Goal: Task Accomplishment & Management: Complete application form

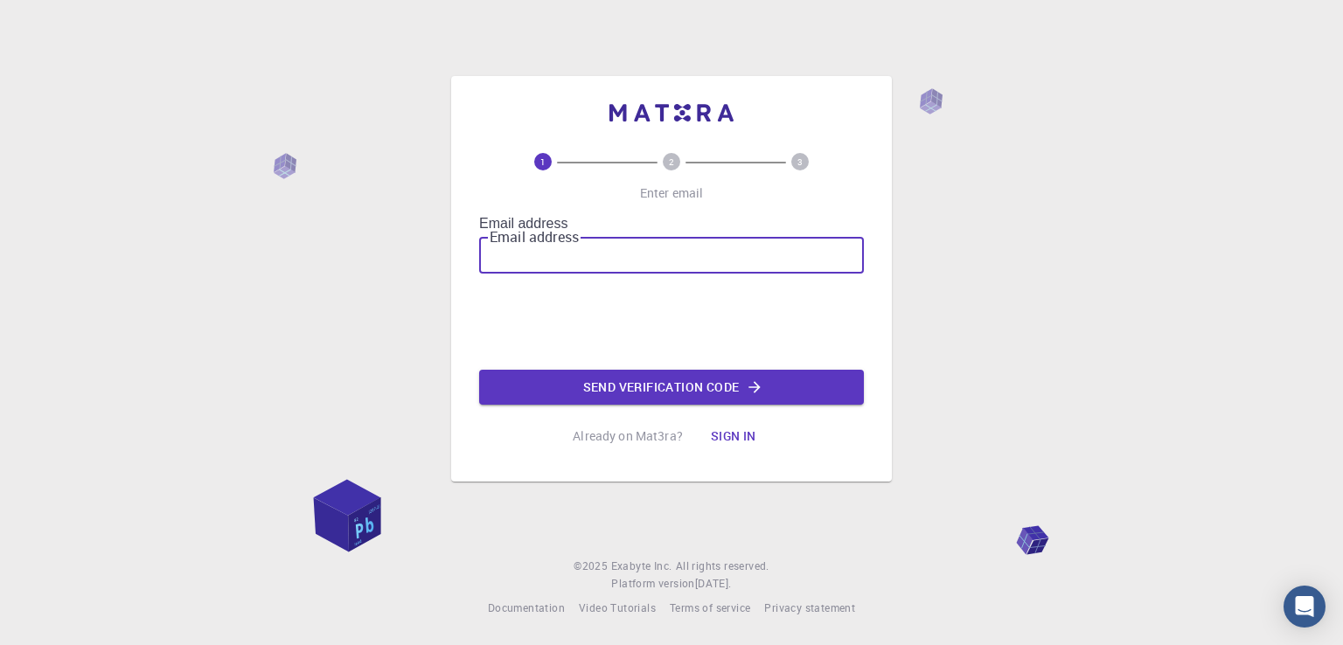
click at [634, 243] on input "Email address" at bounding box center [671, 253] width 385 height 42
type input "[EMAIL_ADDRESS][DOMAIN_NAME]"
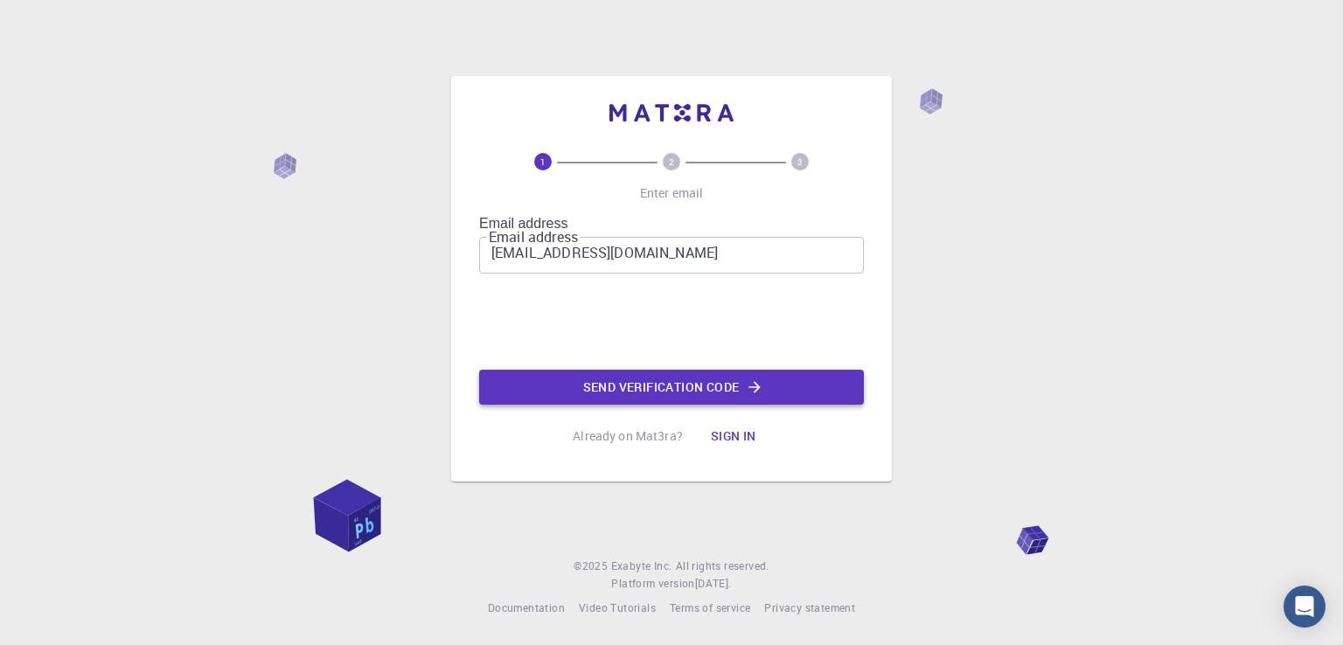
click at [698, 386] on button "Send verification code" at bounding box center [671, 387] width 385 height 35
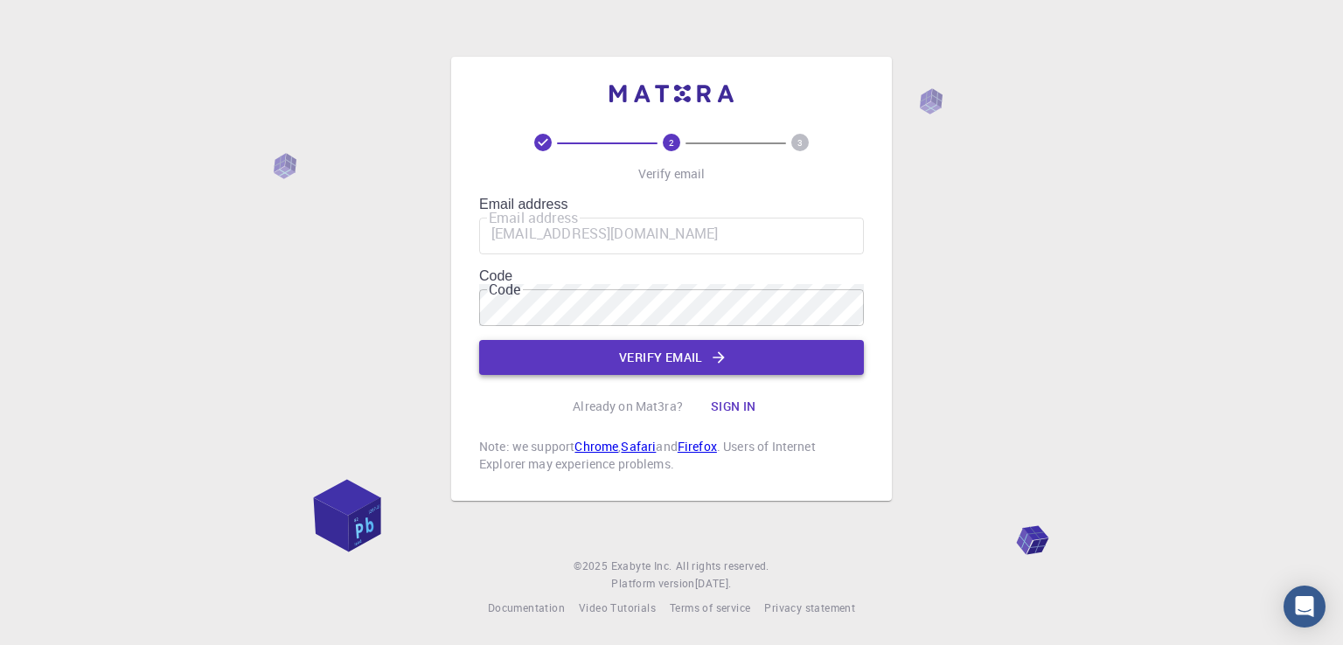
click at [686, 347] on button "Verify email" at bounding box center [671, 357] width 385 height 35
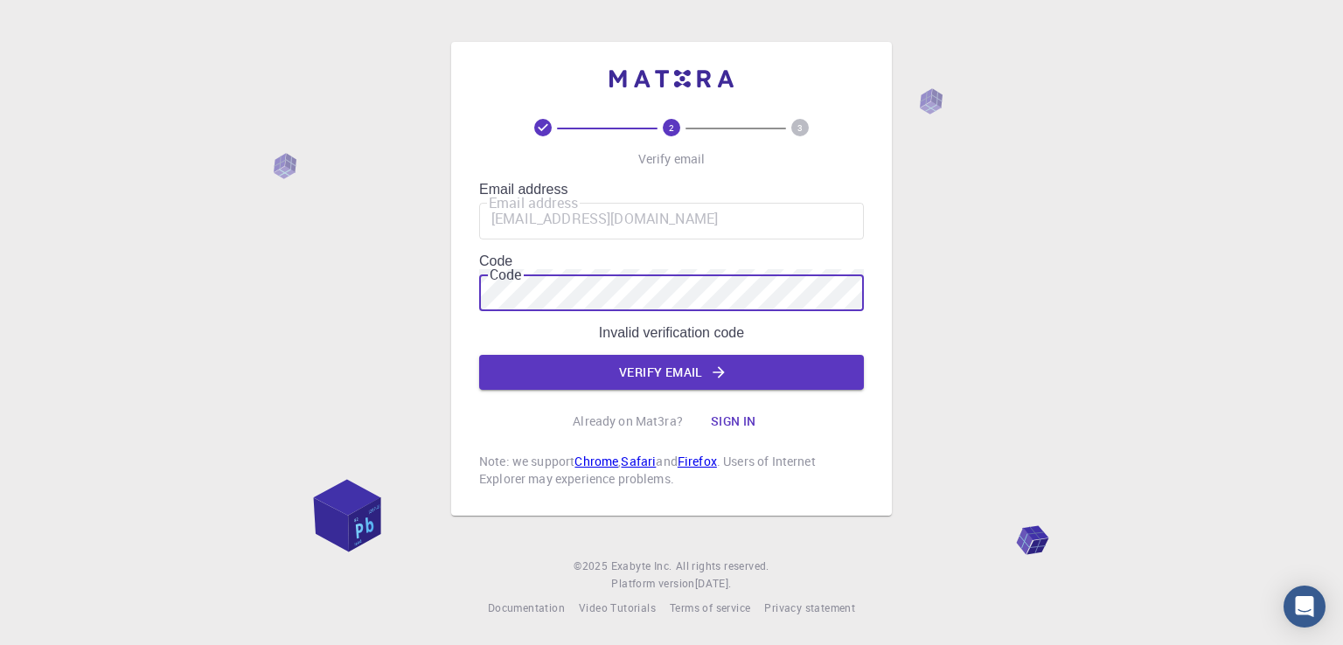
click at [66, 181] on div "2 3 Verify email Email address [EMAIL_ADDRESS][DOMAIN_NAME] Email address Code …" at bounding box center [671, 322] width 1343 height 645
click at [656, 365] on button "Verify email" at bounding box center [671, 372] width 385 height 35
click at [726, 364] on icon "button" at bounding box center [718, 372] width 17 height 17
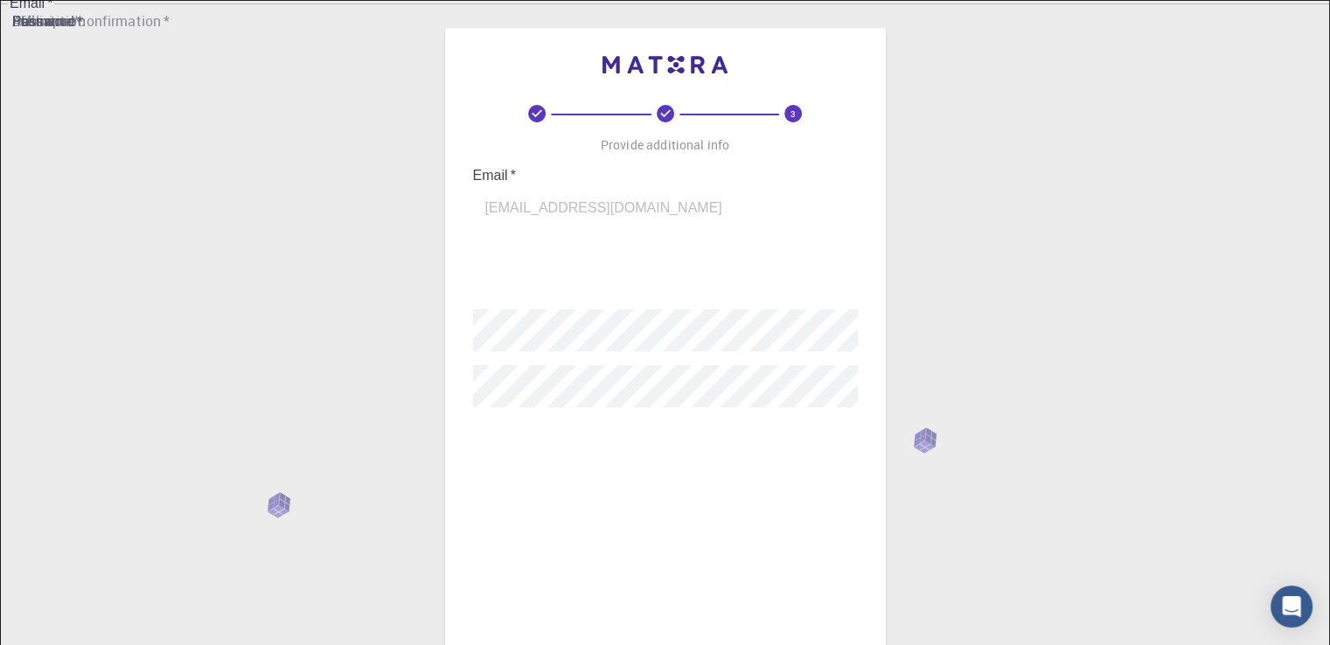
click at [644, 247] on input "username   *" at bounding box center [677, 271] width 409 height 49
type input "M"
type input "shahalam"
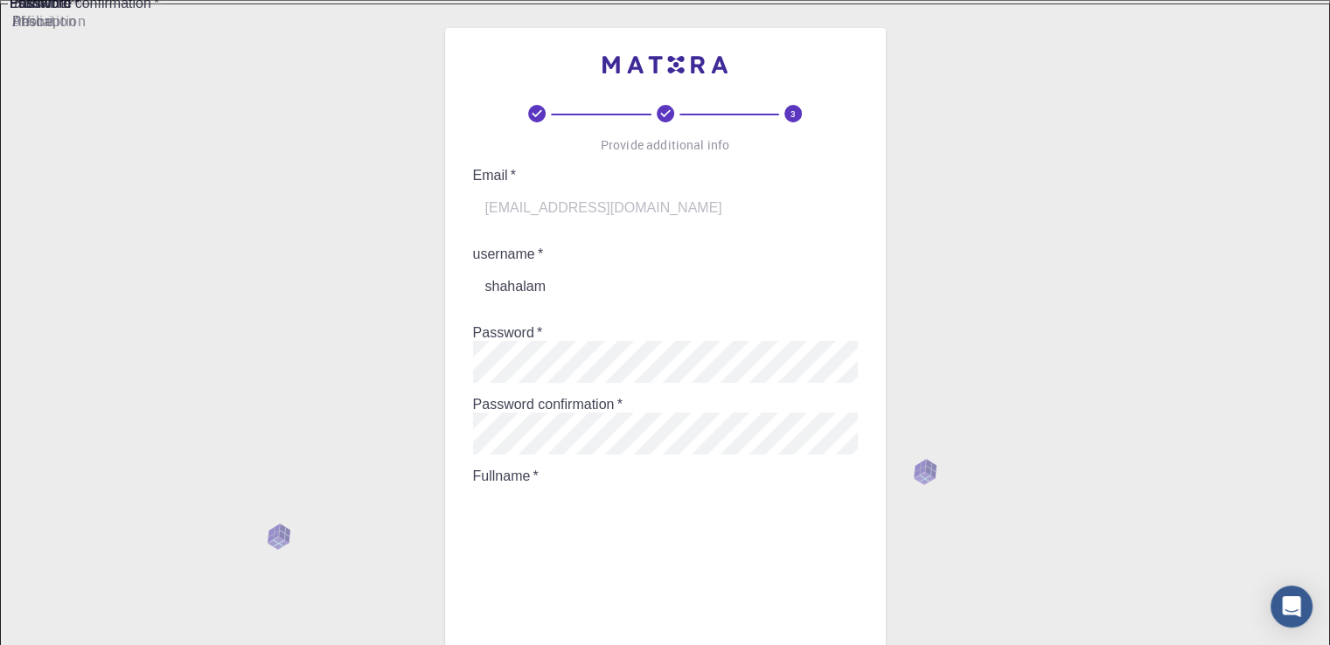
click at [573, 484] on input "Fullname   *" at bounding box center [677, 508] width 409 height 49
type input "[PERSON_NAME] [PERSON_NAME] [PERSON_NAME]"
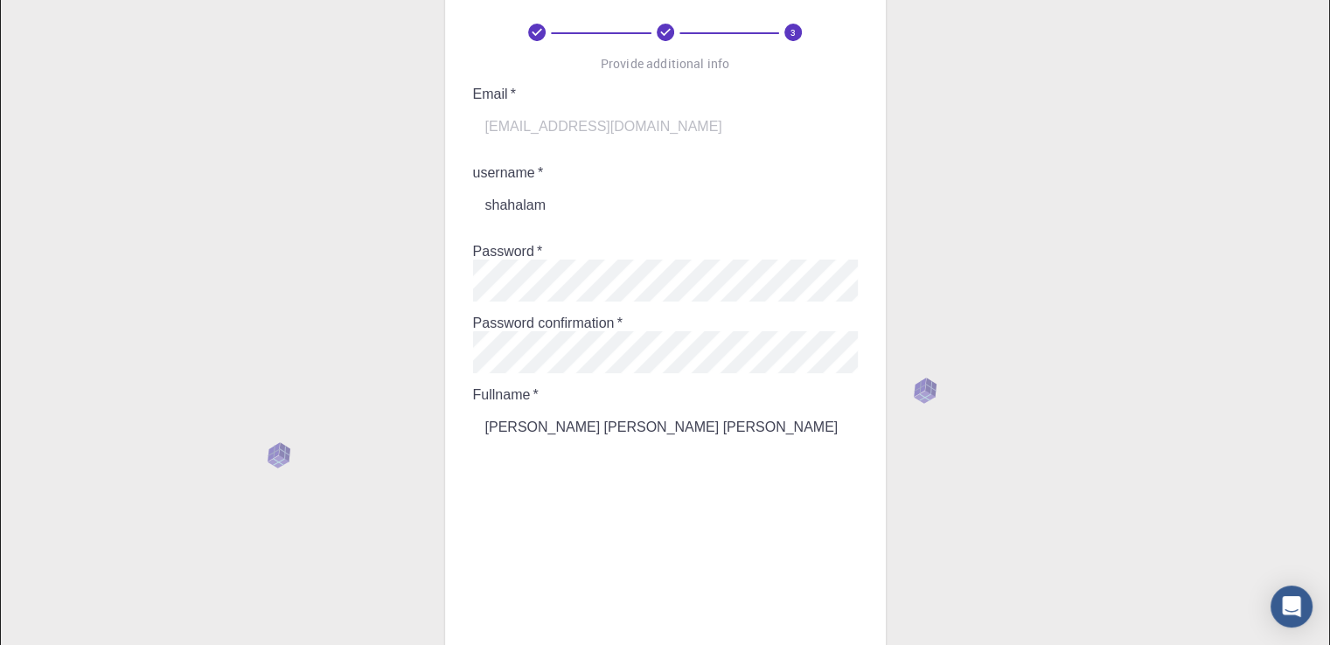
scroll to position [245, 0]
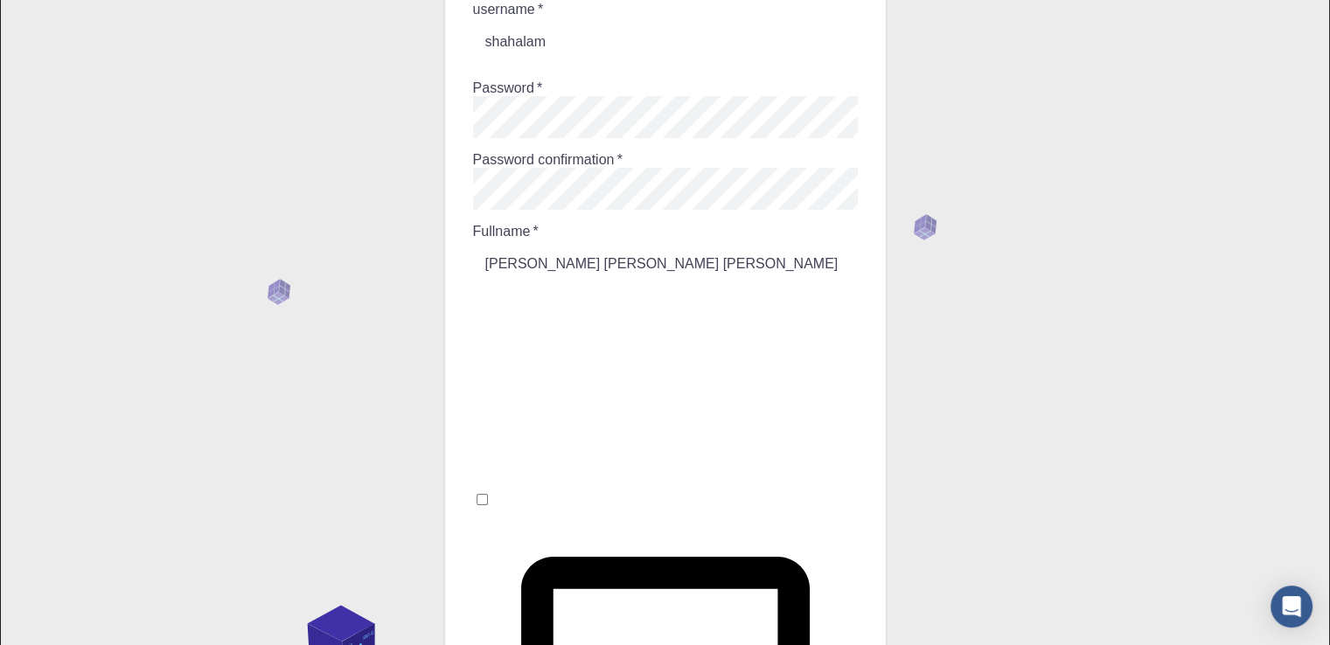
click at [488, 494] on input "I accept the Terms of Service / Privacy Policy *" at bounding box center [481, 499] width 11 height 11
checkbox input "true"
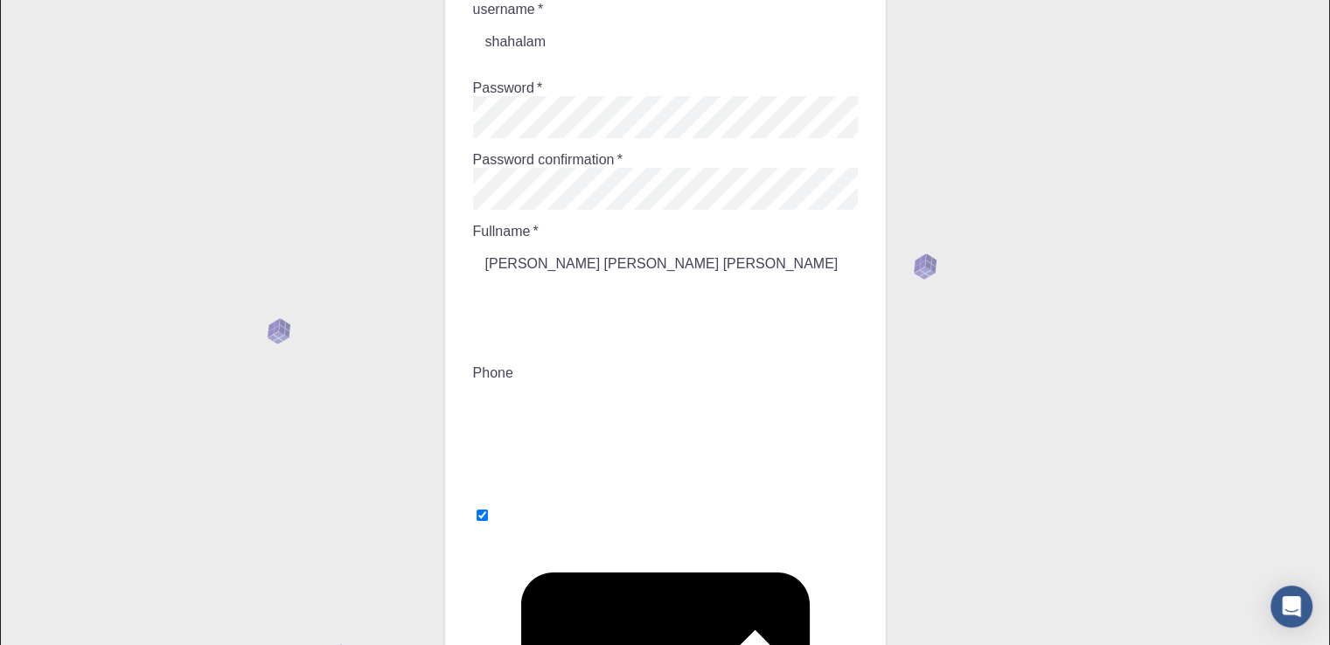
click at [566, 381] on input "Phone" at bounding box center [677, 405] width 409 height 49
click at [597, 444] on input "Description" at bounding box center [677, 468] width 409 height 49
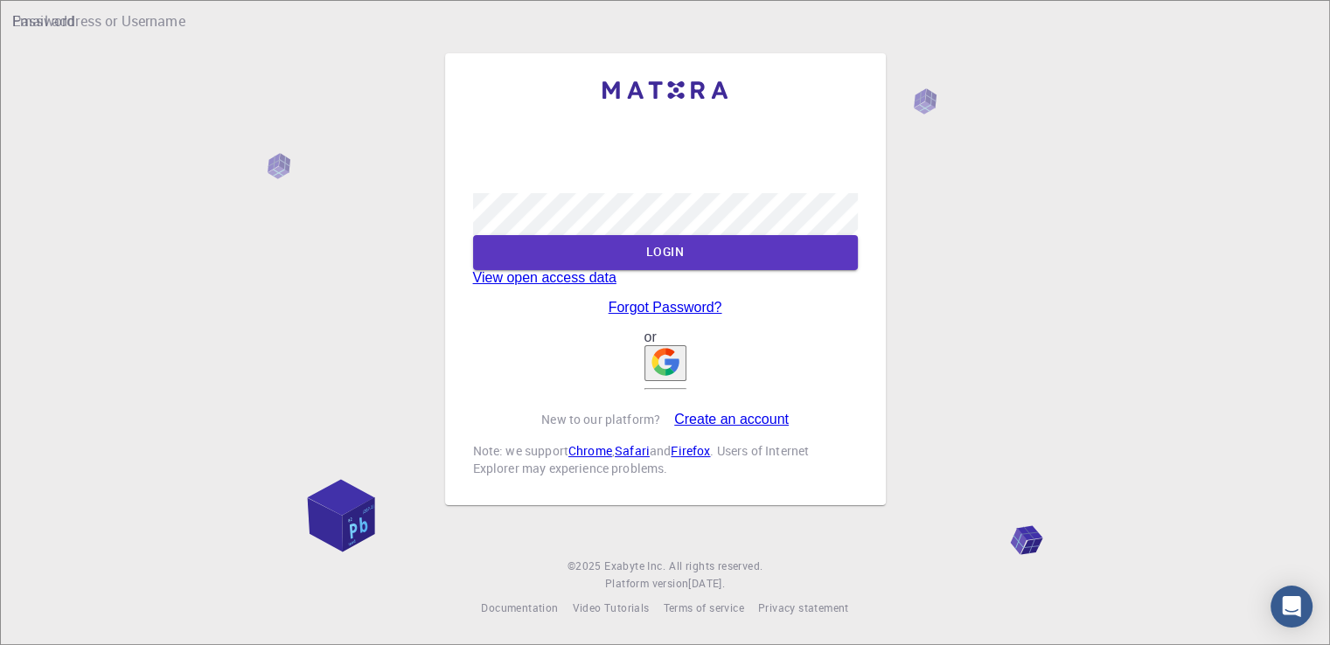
click at [665, 376] on img "button" at bounding box center [665, 362] width 28 height 28
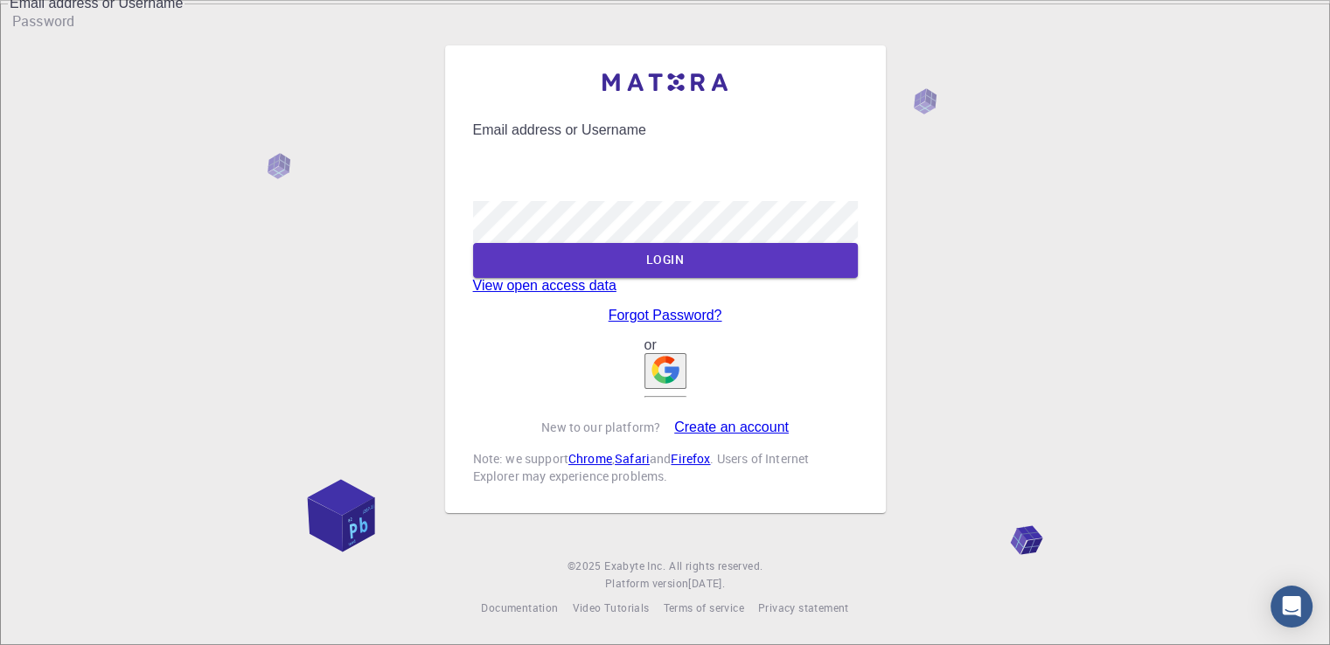
click at [693, 138] on input "Email address or Username" at bounding box center [677, 162] width 409 height 49
type input "[EMAIL_ADDRESS][DOMAIN_NAME]"
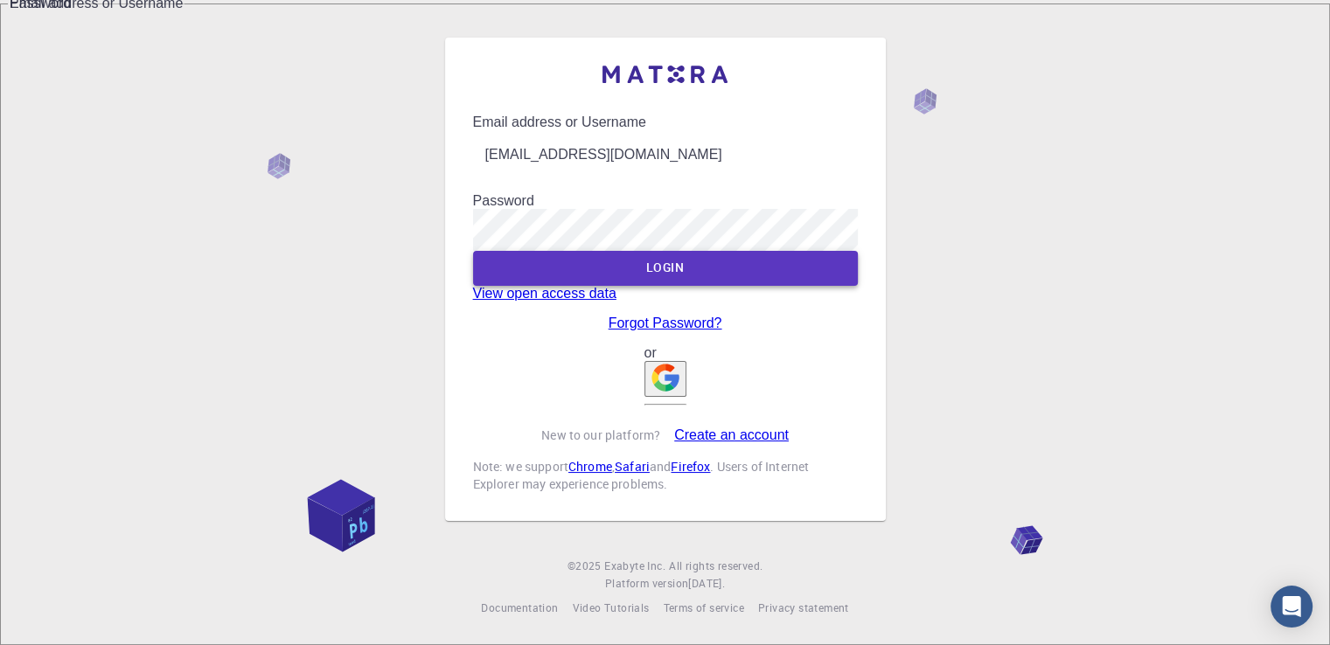
click at [753, 251] on button "LOGIN" at bounding box center [665, 268] width 385 height 35
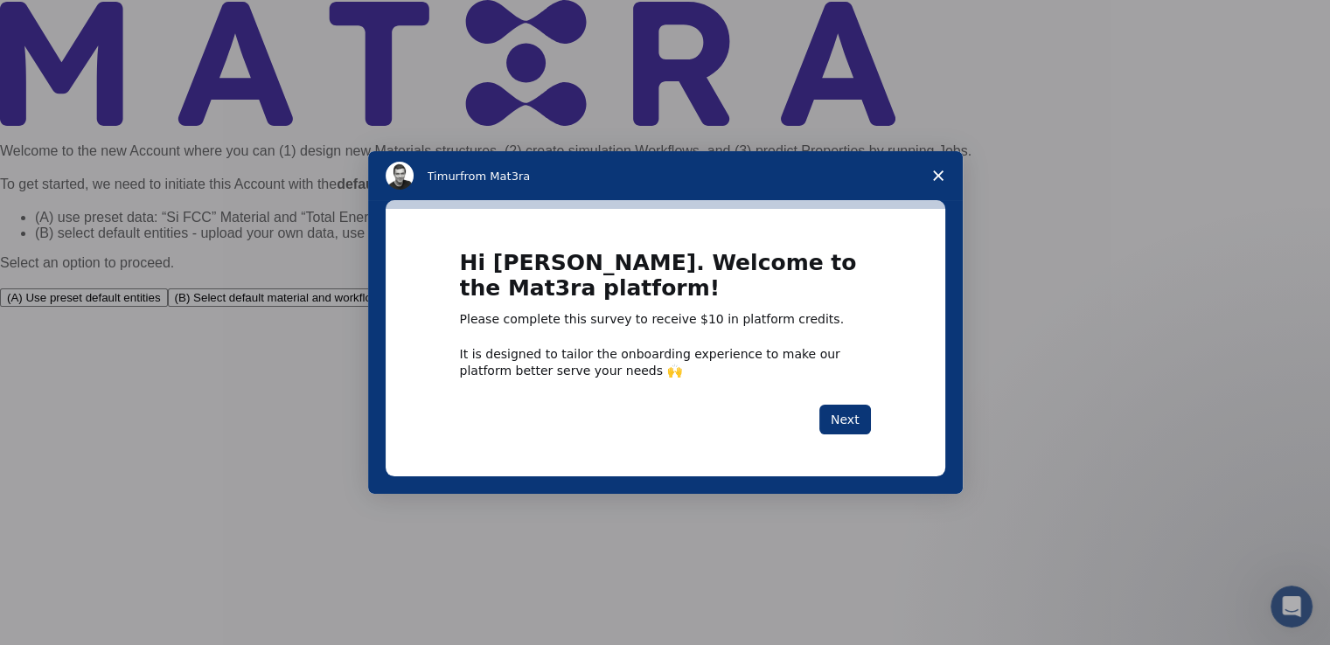
click at [948, 176] on span "Close survey" at bounding box center [938, 175] width 49 height 49
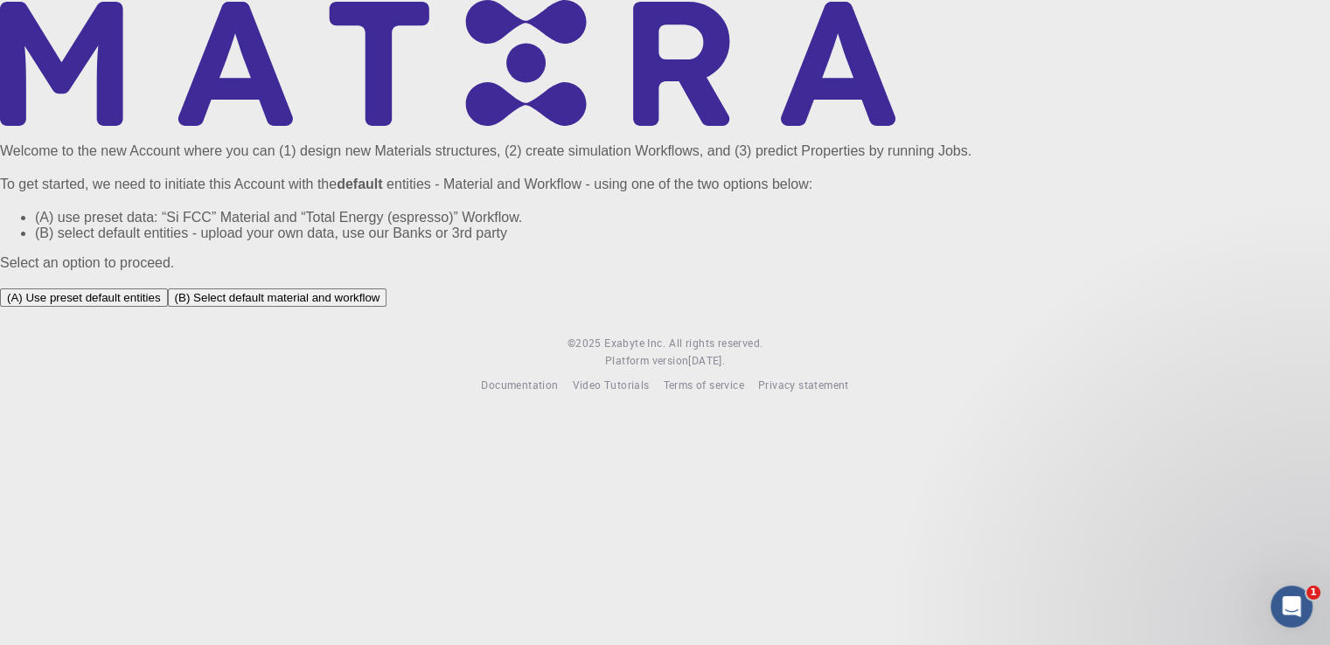
click at [387, 307] on button "(B) Select default material and workflow" at bounding box center [277, 297] width 219 height 18
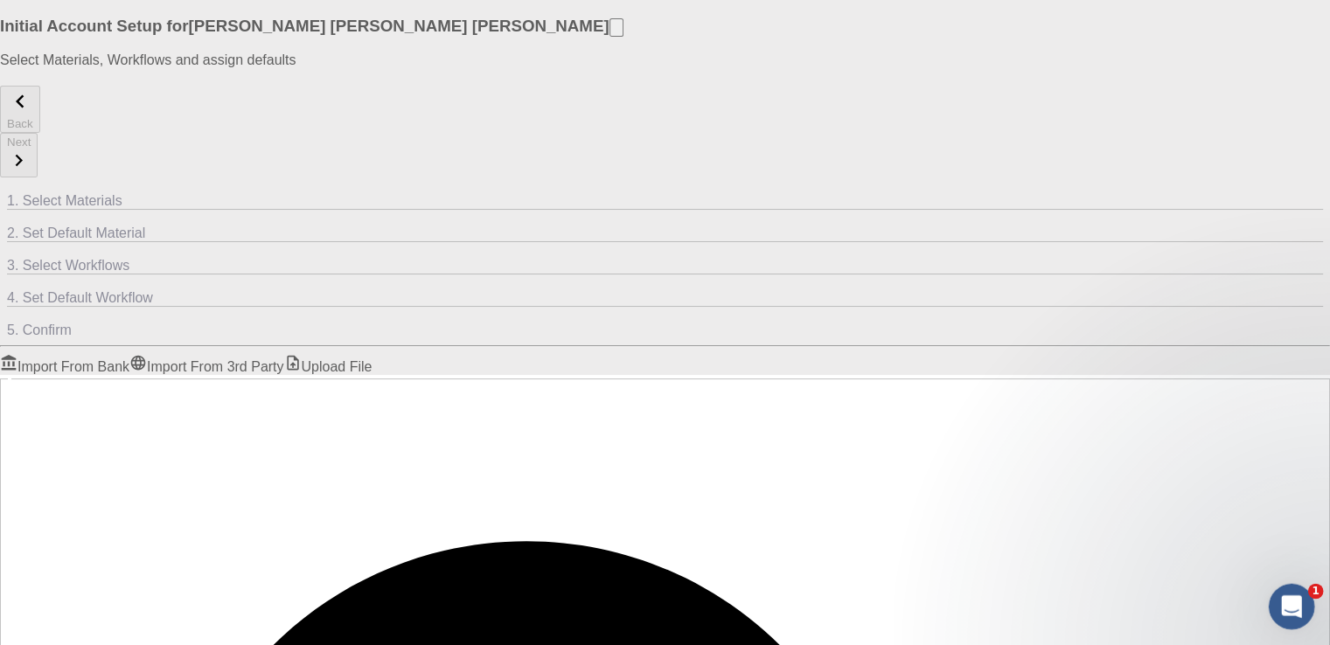
click at [1285, 604] on icon "Open Intercom Messenger" at bounding box center [1289, 604] width 29 height 29
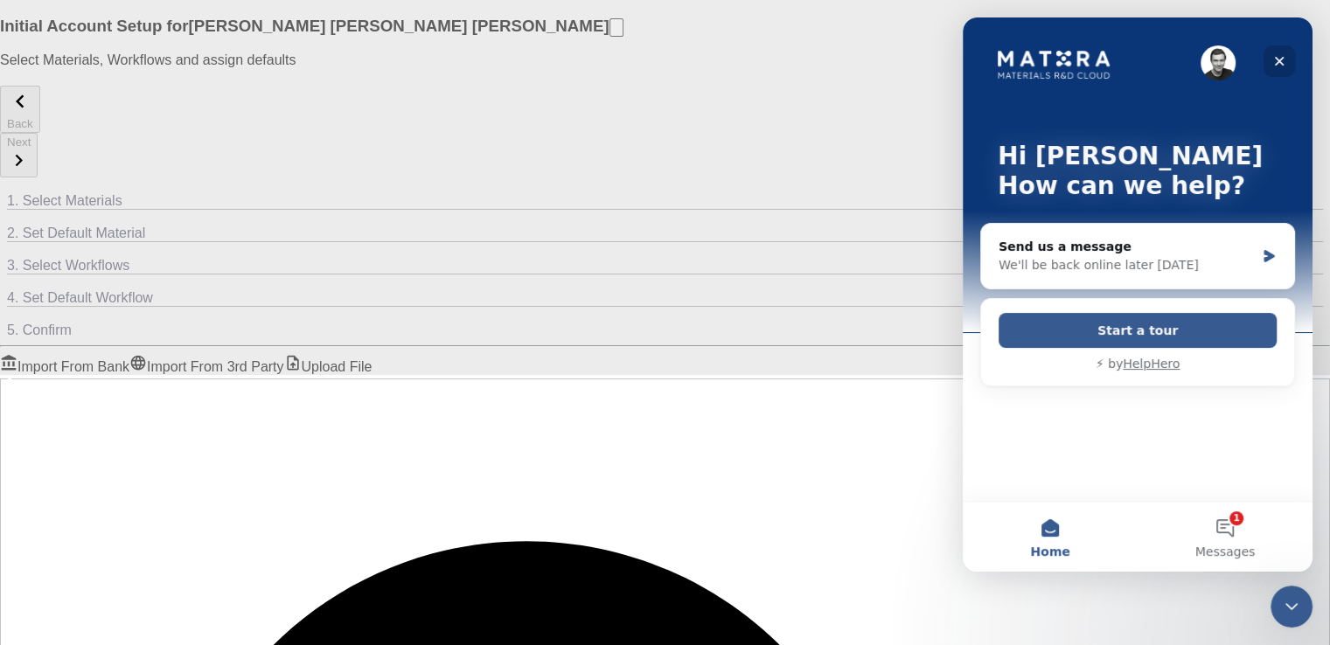
click at [1275, 60] on icon "Close" at bounding box center [1279, 61] width 14 height 14
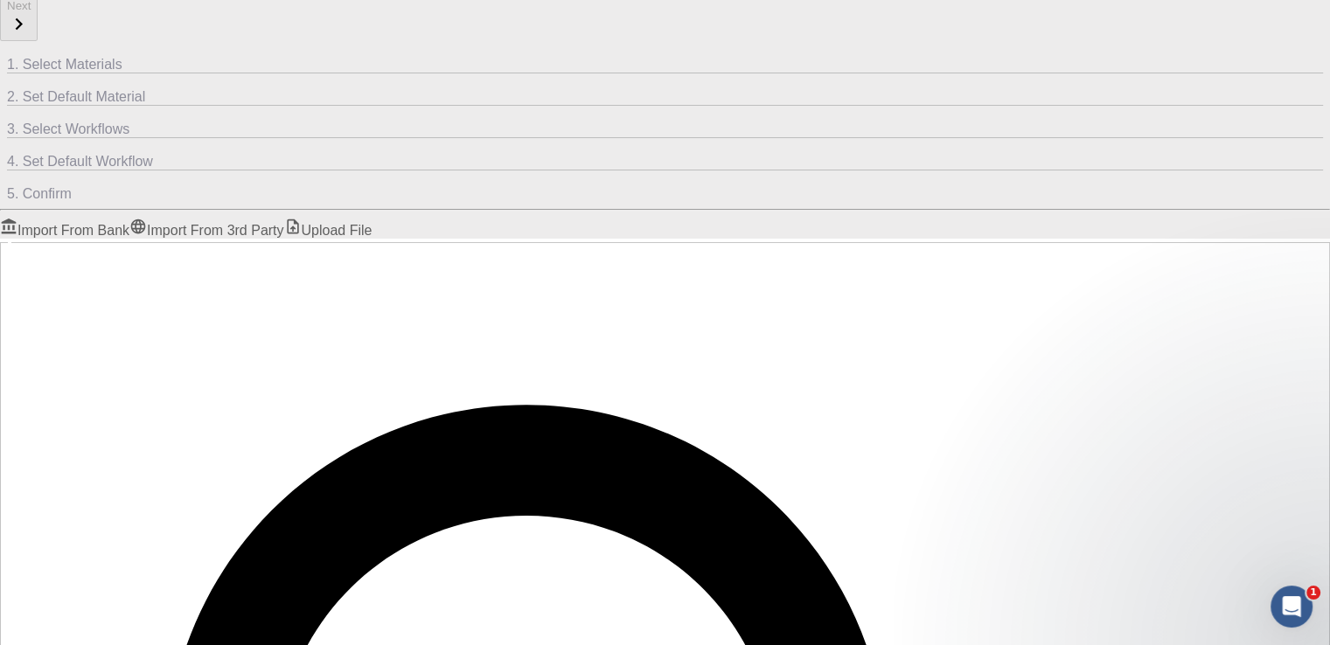
scroll to position [149, 0]
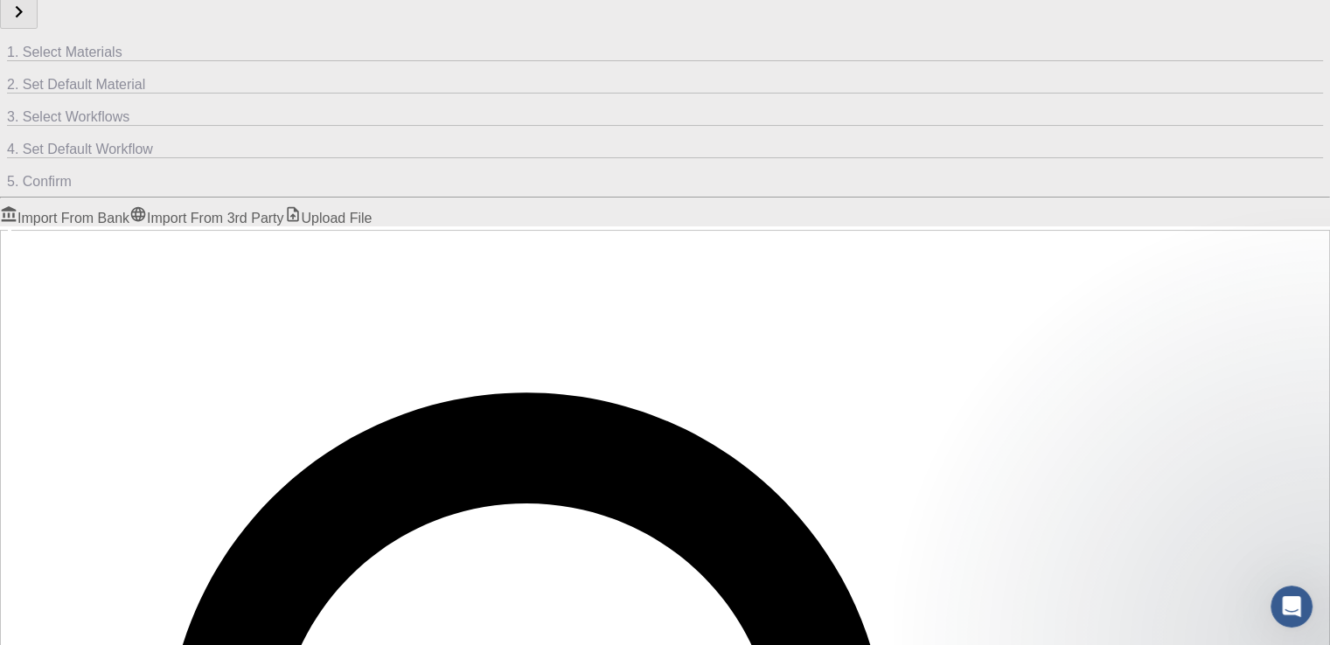
checkbox input "true"
checkbox input "false"
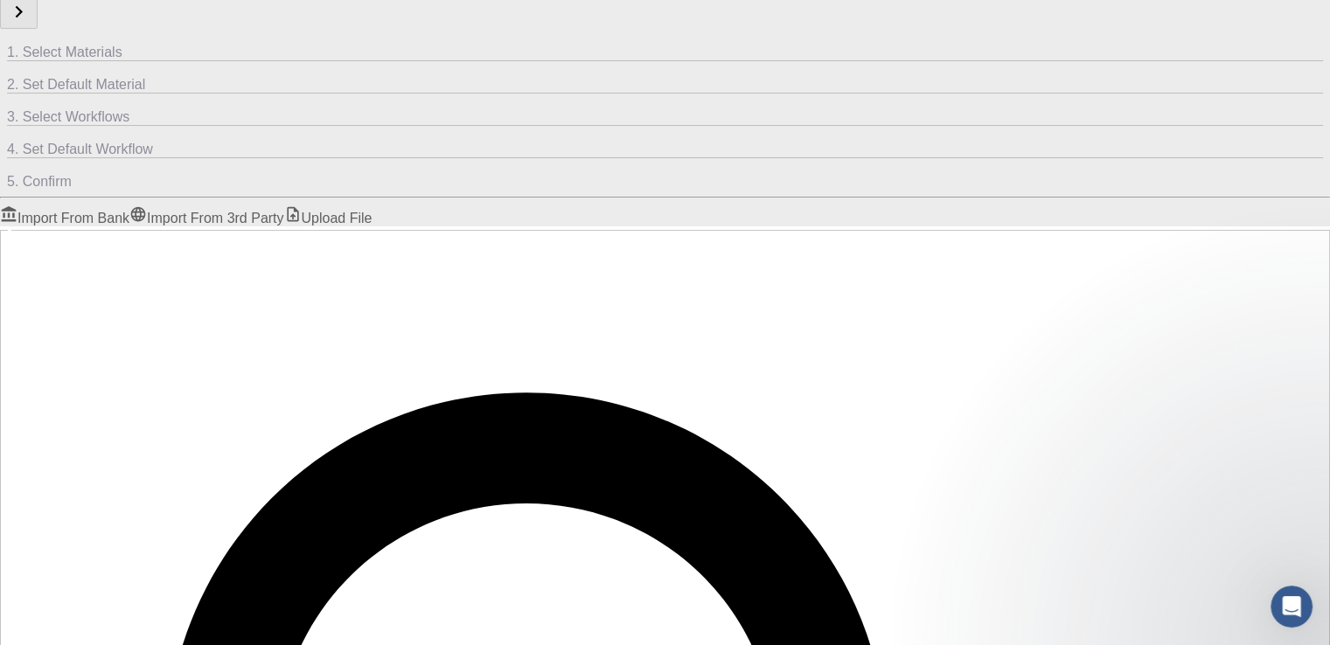
checkbox input "false"
checkbox input "true"
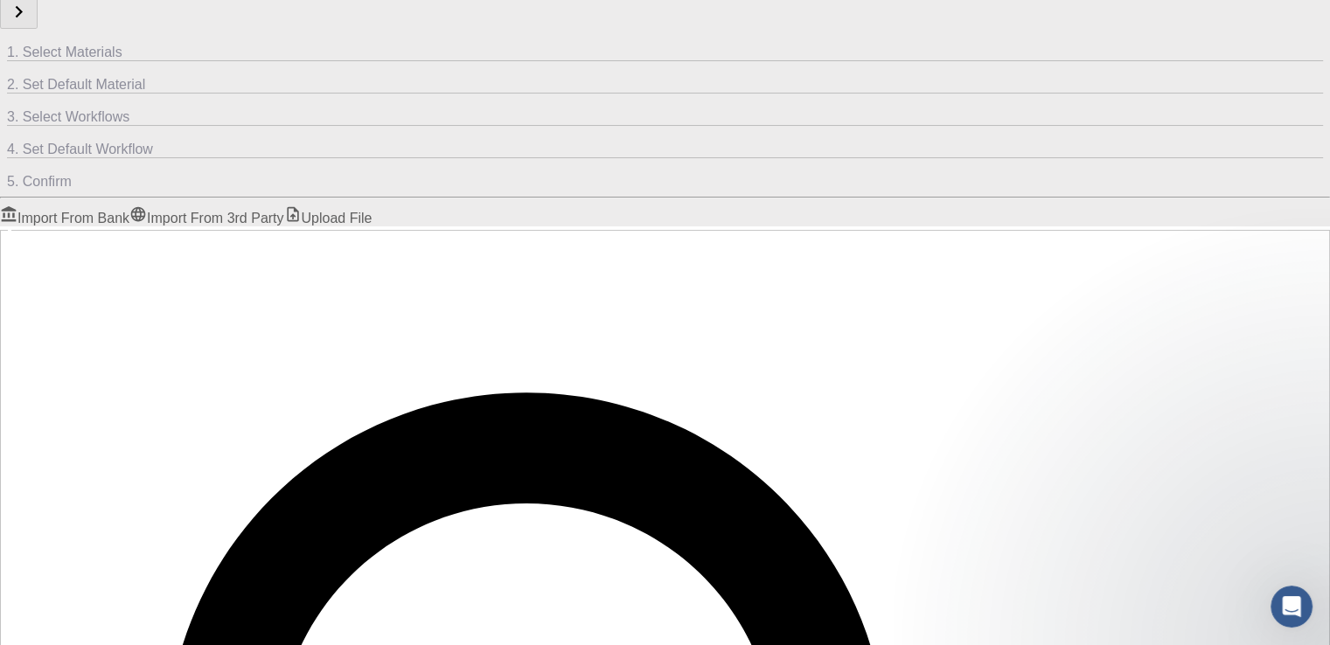
checkbox input "false"
checkbox input "true"
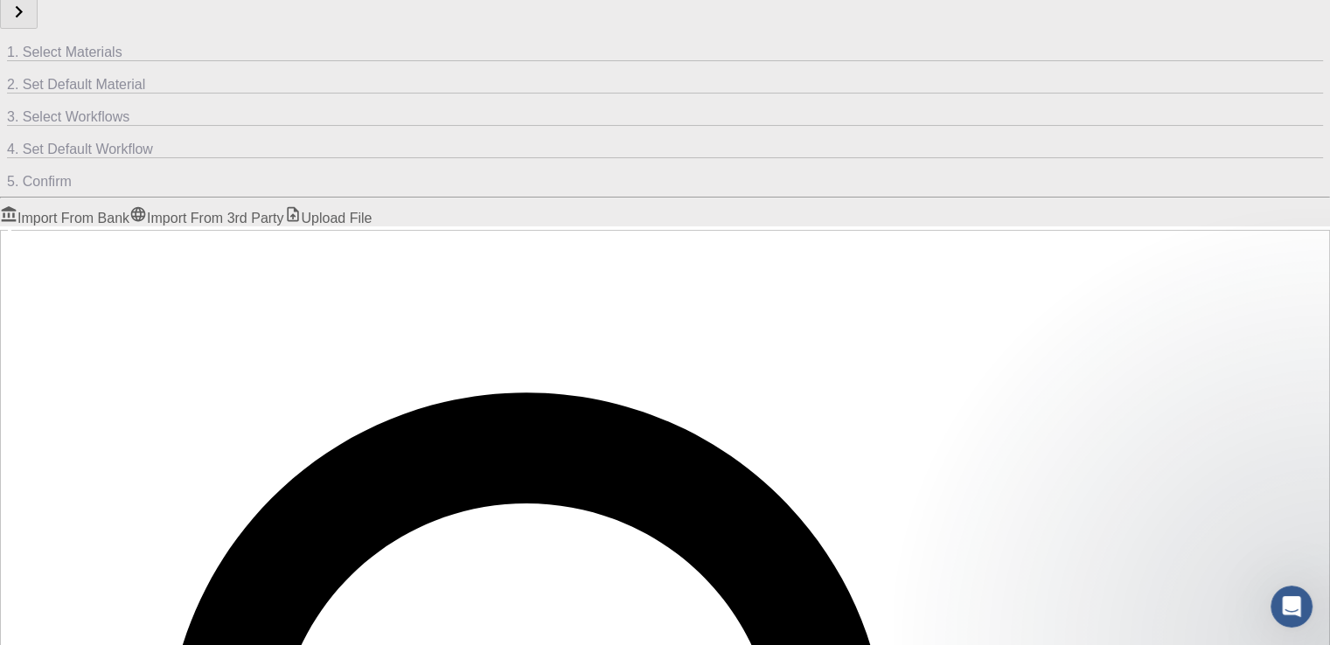
click at [283, 211] on link "Import From 3rd Party" at bounding box center [206, 218] width 154 height 15
